Goal: Find contact information: Find contact information

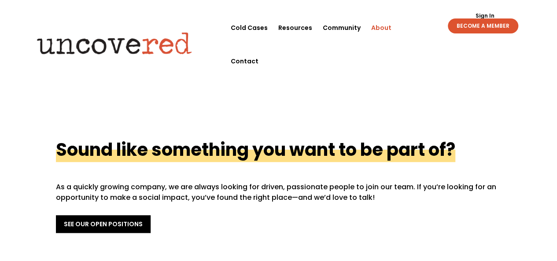
scroll to position [308, 0]
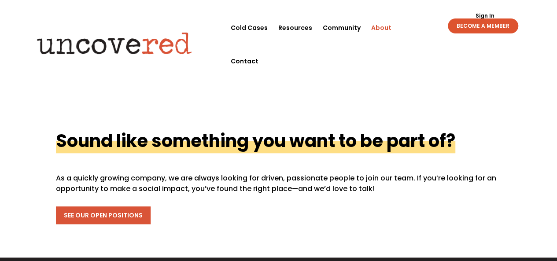
click at [98, 206] on link "See Our Open Positions" at bounding box center [103, 215] width 95 height 18
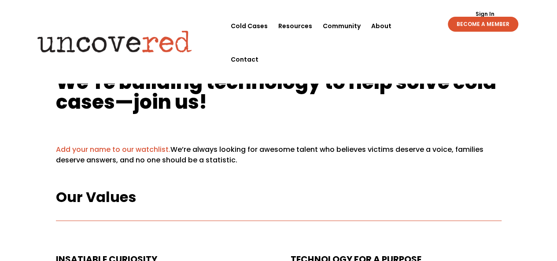
click at [414, 21] on div "Sign Out Sign In BECOME A MEMBER Sign Out Sign In BECOME A MEMBER" at bounding box center [469, 20] width 121 height 22
click at [413, 25] on div "Sign Out Sign In BECOME A MEMBER Sign Out Sign In BECOME A MEMBER" at bounding box center [469, 20] width 121 height 22
click at [410, 28] on div "Sign Out Sign In BECOME A MEMBER Sign Out Sign In BECOME A MEMBER" at bounding box center [469, 20] width 121 height 22
click at [264, 43] on li "Contact" at bounding box center [244, 59] width 38 height 33
click at [258, 43] on link "Contact" at bounding box center [245, 59] width 28 height 33
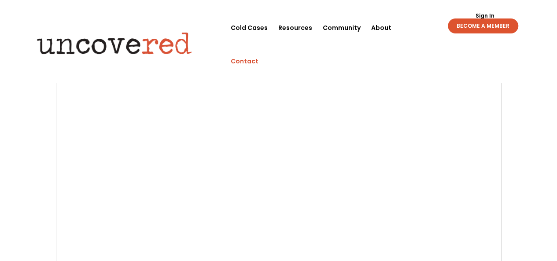
scroll to position [132, 0]
click at [90, 44] on img at bounding box center [113, 43] width 169 height 34
